Goal: Task Accomplishment & Management: Use online tool/utility

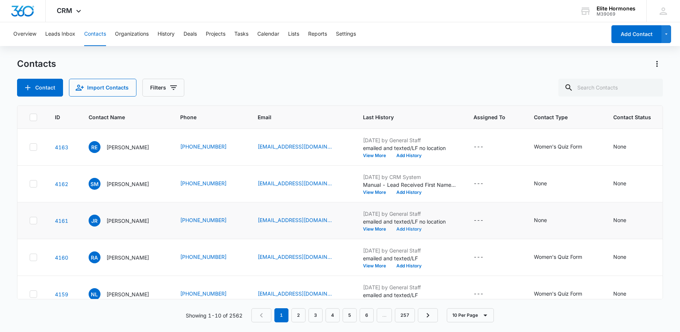
click at [414, 230] on button "Add History" at bounding box center [409, 229] width 36 height 4
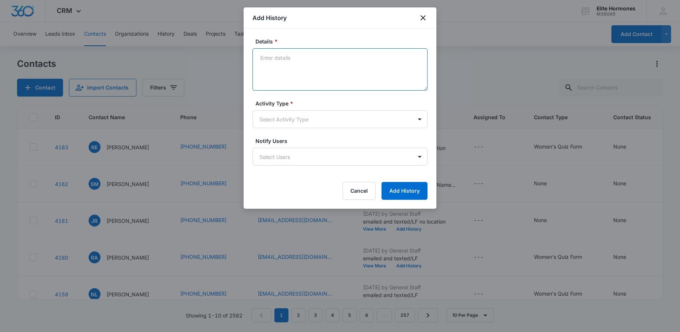
click at [313, 71] on textarea "Details *" at bounding box center [340, 69] width 175 height 42
type textarea "[DATE] email sent/SD"
click at [343, 119] on body "CRM Apps Reputation Websites Forms CRM Email Social Content Ads Intelligence Fi…" at bounding box center [340, 166] width 680 height 332
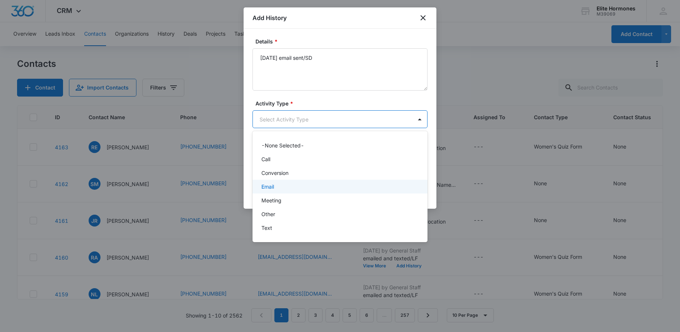
click at [330, 183] on div "Email" at bounding box center [339, 186] width 156 height 8
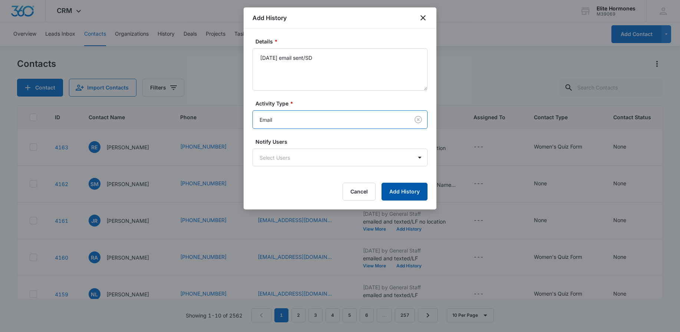
click at [399, 190] on button "Add History" at bounding box center [405, 191] width 46 height 18
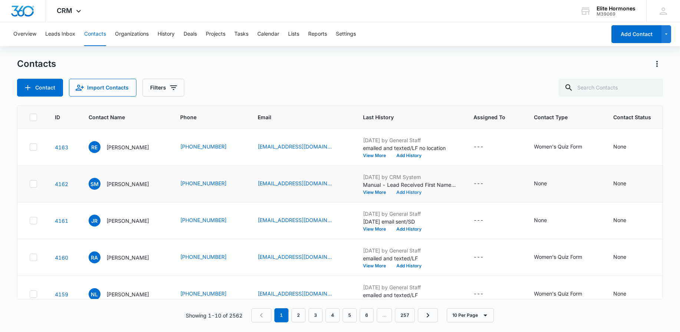
click at [398, 193] on button "Add History" at bounding box center [409, 192] width 36 height 4
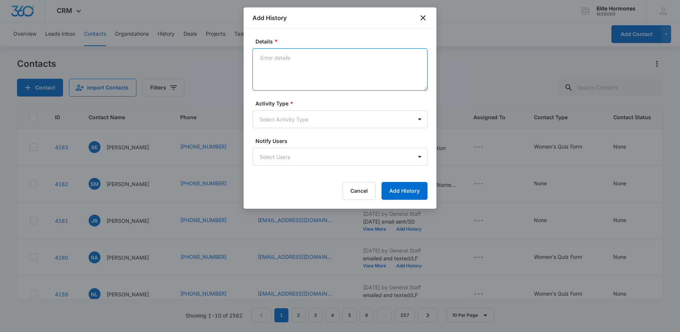
click at [286, 76] on textarea "Details *" at bounding box center [340, 69] width 175 height 42
type textarea "[DATE] email sent/SD"
click at [300, 112] on body "CRM Apps Reputation Websites Forms CRM Email Social Content Ads Intelligence Fi…" at bounding box center [340, 166] width 680 height 332
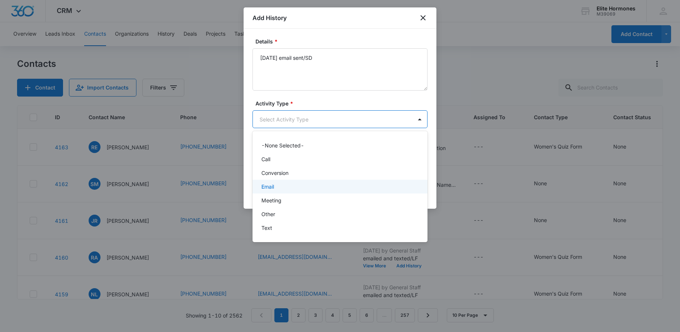
click at [317, 181] on div "Email" at bounding box center [340, 187] width 175 height 14
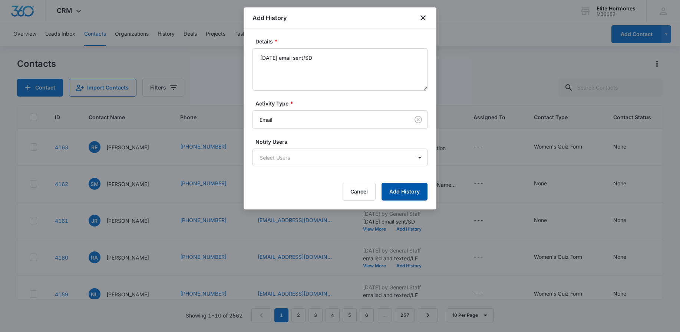
click at [415, 189] on button "Add History" at bounding box center [405, 191] width 46 height 18
